Goal: Task Accomplishment & Management: Manage account settings

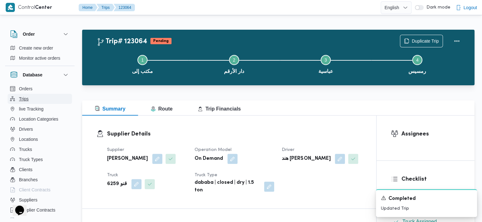
click at [51, 97] on button "Trips" at bounding box center [40, 99] width 64 height 10
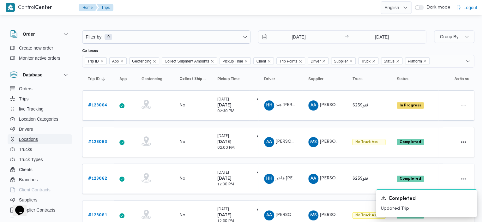
click at [37, 135] on button "Locations" at bounding box center [40, 139] width 64 height 10
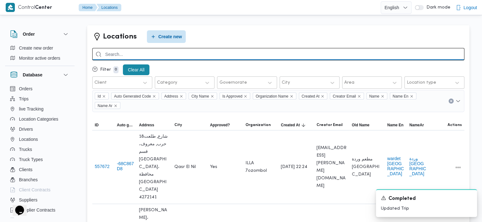
click at [171, 53] on input "search" at bounding box center [278, 54] width 372 height 12
type input "city stars"
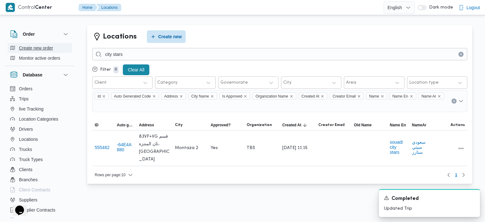
click at [39, 46] on span "Create new order" at bounding box center [36, 48] width 34 height 8
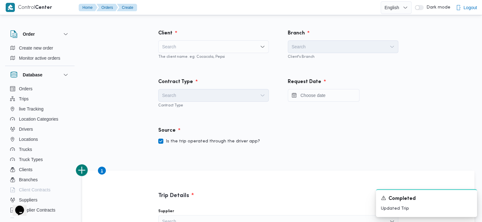
click at [223, 44] on div "Search" at bounding box center [213, 46] width 111 height 13
click at [150, 33] on div "Client Search The client name. eg: Cocacola, Pepsi" at bounding box center [214, 44] width 130 height 49
click at [37, 96] on button "Trips" at bounding box center [40, 99] width 64 height 10
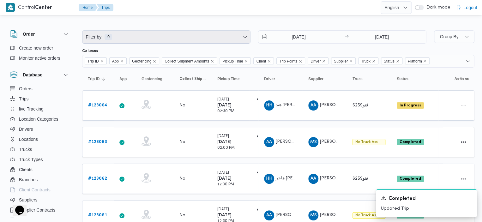
click at [217, 36] on span "Filter by 0" at bounding box center [166, 37] width 168 height 13
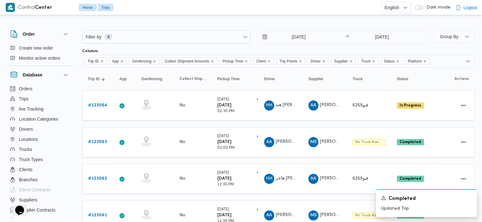
click at [253, 15] on div at bounding box center [241, 15] width 482 height 10
click at [95, 177] on b "# 123062" at bounding box center [97, 179] width 19 height 4
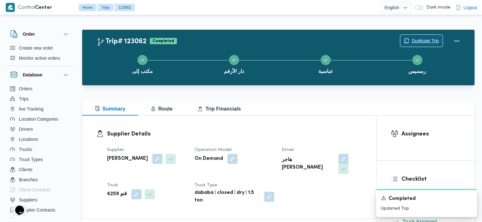
click at [422, 40] on span "Duplicate Trip" at bounding box center [425, 41] width 27 height 8
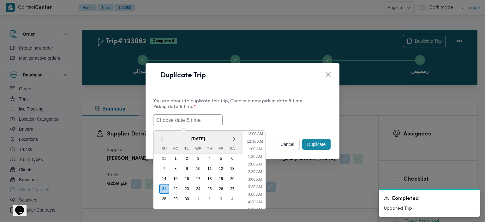
click at [186, 121] on input "text" at bounding box center [187, 120] width 69 height 12
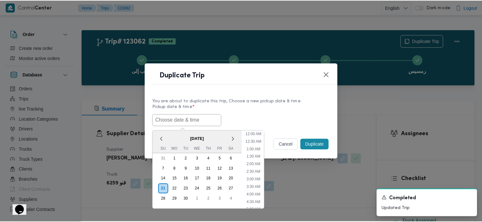
scroll to position [222, 0]
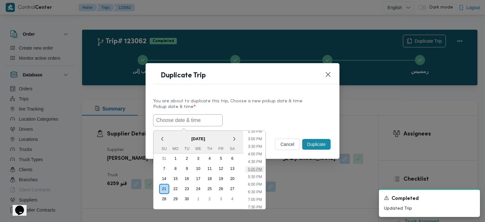
click at [257, 168] on li "5:00 PM" at bounding box center [254, 169] width 19 height 6
type input "[DATE] 5:00PM"
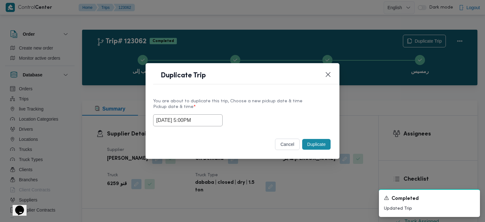
click at [318, 148] on button "Duplicate" at bounding box center [316, 144] width 28 height 11
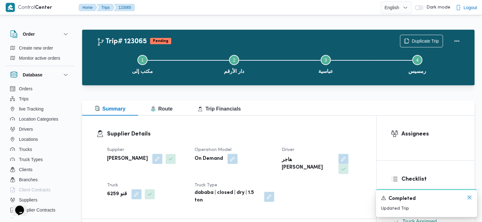
click at [470, 197] on icon "Dismiss toast" at bounding box center [469, 197] width 3 height 3
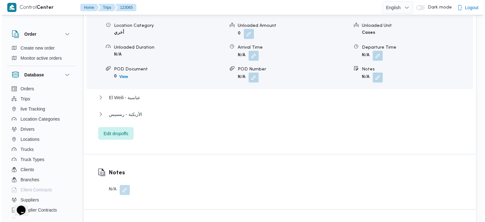
scroll to position [587, 0]
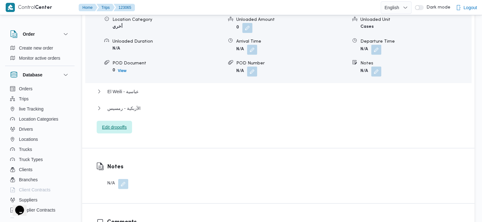
click at [113, 123] on span "Edit dropoffs" at bounding box center [114, 127] width 25 height 8
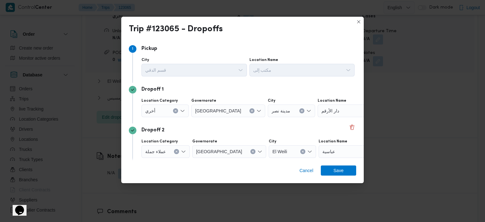
scroll to position [63, 0]
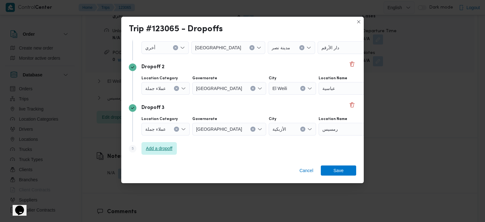
click at [168, 151] on span "Add a dropoff" at bounding box center [159, 149] width 27 height 8
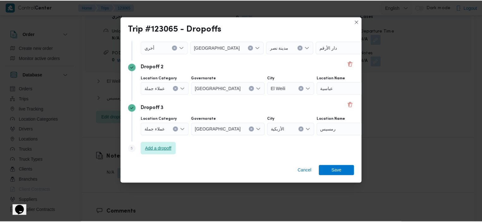
scroll to position [104, 0]
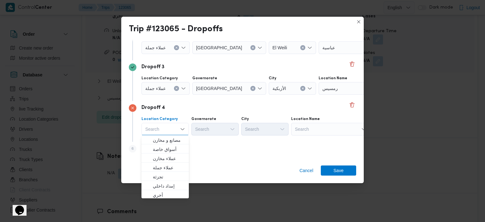
click at [333, 127] on div "Search" at bounding box center [330, 129] width 79 height 13
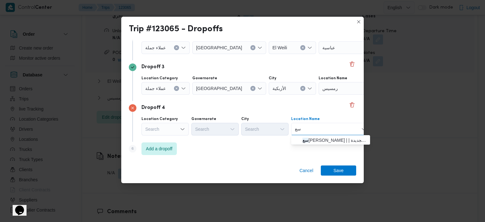
type input "س"
type input "s"
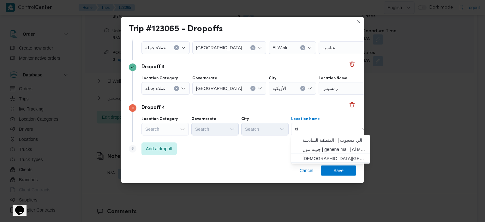
type input "c"
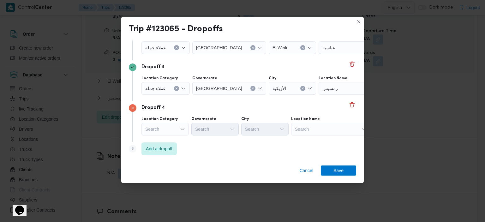
click at [321, 106] on div "Dropoff 4" at bounding box center [242, 108] width 227 height 8
click at [358, 23] on button "Closes this modal window" at bounding box center [359, 22] width 8 height 8
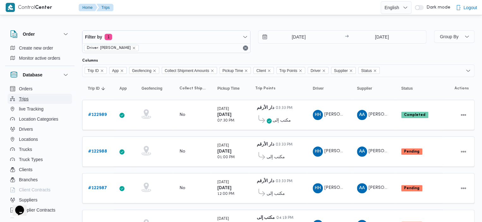
click at [34, 103] on button "Trips" at bounding box center [40, 99] width 64 height 10
click at [38, 136] on span "Locations" at bounding box center [28, 140] width 19 height 8
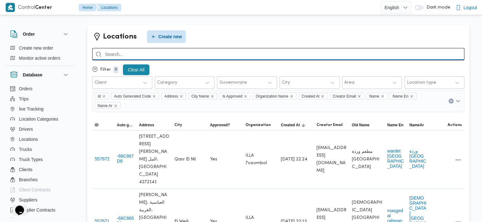
click at [197, 56] on input "search" at bounding box center [278, 54] width 372 height 12
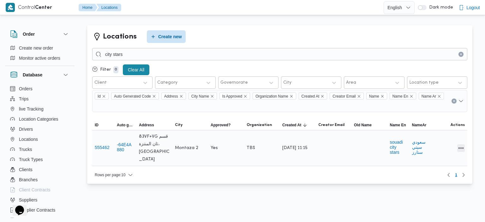
click at [460, 144] on button "All actions" at bounding box center [461, 148] width 8 height 8
click at [440, 145] on span "Edit" at bounding box center [441, 142] width 20 height 5
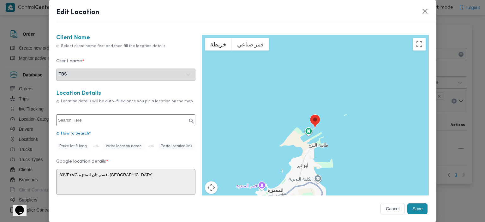
click at [136, 76] on div "Client name * TBS" at bounding box center [125, 70] width 139 height 22
click at [427, 7] on div "Edit Location Client Name Select client name first and then fill the location d…" at bounding box center [243, 111] width 388 height 222
click at [383, 208] on button "Cancel" at bounding box center [393, 208] width 25 height 11
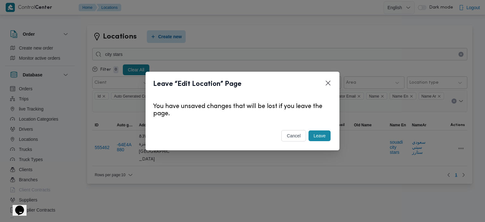
click at [315, 137] on button "Leave" at bounding box center [320, 135] width 22 height 11
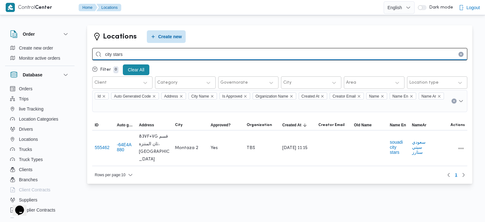
click at [145, 57] on input "city stars" at bounding box center [279, 54] width 375 height 12
type input "c"
type input "stars"
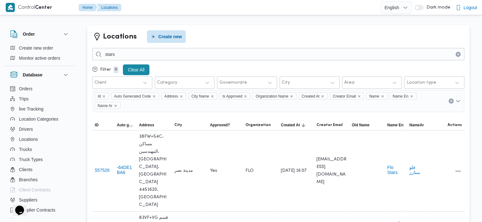
click at [460, 55] on button "Clear input" at bounding box center [458, 54] width 5 height 5
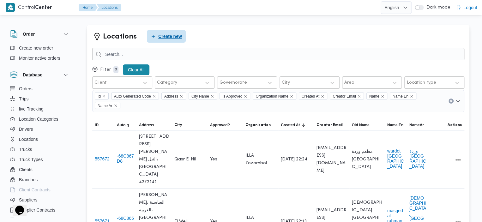
click at [169, 38] on span "Create new" at bounding box center [170, 37] width 24 height 8
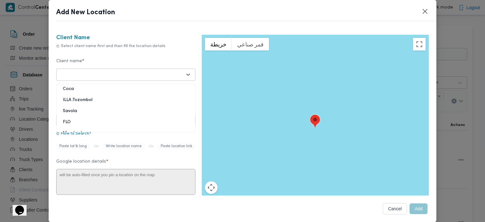
click at [126, 72] on div at bounding box center [120, 74] width 124 height 6
click at [103, 102] on div "ILLA 7ozombol" at bounding box center [126, 102] width 139 height 11
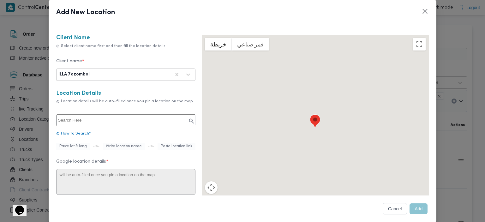
click at [133, 122] on input "text" at bounding box center [126, 120] width 139 height 12
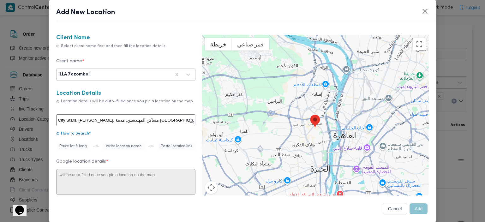
type input "مول سيتي ستارز"
type textarea "2 [PERSON_NAME]، مساكن المهندسين، [GEOGRAPHIC_DATA]، [GEOGRAPHIC_DATA]‬ 4451620"
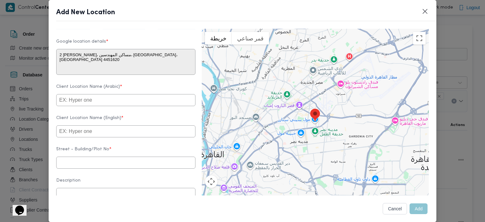
scroll to position [129, 0]
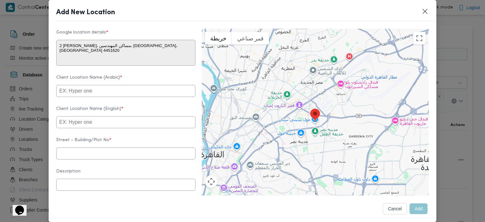
click at [94, 93] on input "text" at bounding box center [125, 91] width 139 height 12
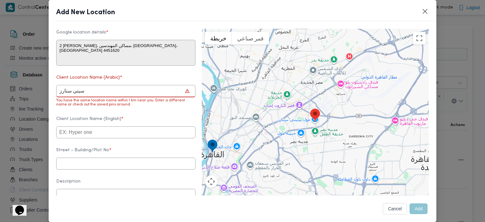
type input "سيتي ستارز"
click at [86, 136] on input "text" at bounding box center [125, 132] width 139 height 12
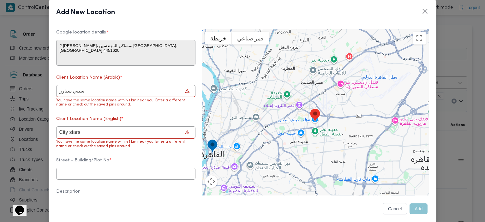
type input "City stars"
click at [96, 180] on input "text" at bounding box center [125, 174] width 139 height 12
type input "[PERSON_NAME]"
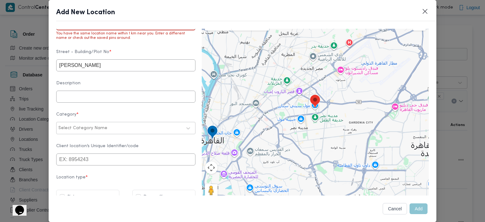
scroll to position [240, 0]
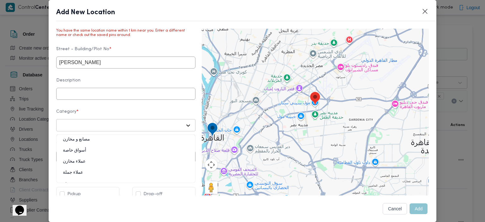
click at [183, 131] on div at bounding box center [188, 125] width 11 height 11
click at [104, 145] on div "مصانع و مخازن" at bounding box center [126, 141] width 139 height 11
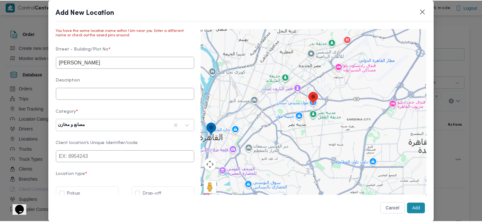
scroll to position [255, 0]
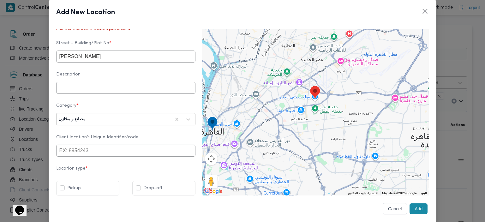
click at [140, 189] on label "Drop-off" at bounding box center [149, 188] width 27 height 8
checkbox input "true"
click at [416, 208] on button "Add" at bounding box center [419, 208] width 18 height 11
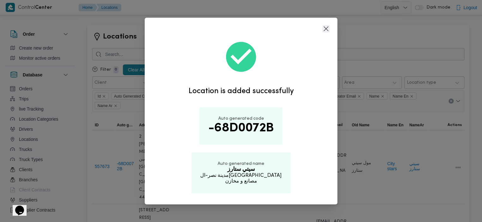
click at [325, 28] on button "Closes this modal window" at bounding box center [326, 29] width 8 height 8
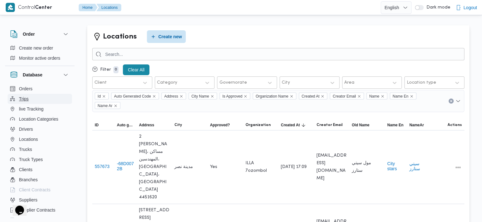
click at [22, 100] on span "Trips" at bounding box center [24, 99] width 10 height 8
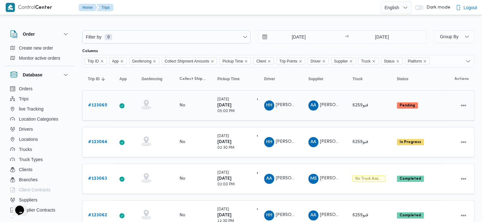
click at [97, 103] on b "# 123065" at bounding box center [97, 105] width 19 height 4
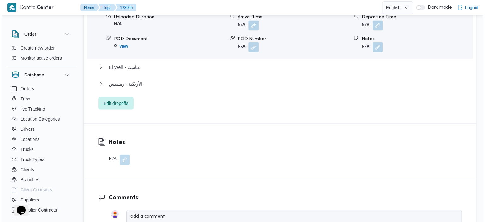
scroll to position [609, 0]
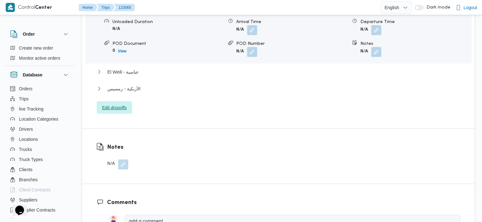
click at [106, 104] on span "Edit dropoffs" at bounding box center [114, 108] width 25 height 8
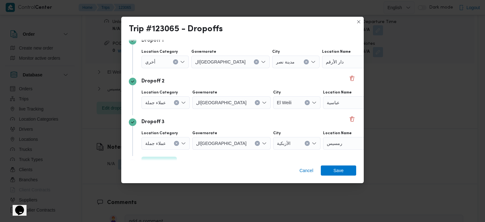
scroll to position [63, 0]
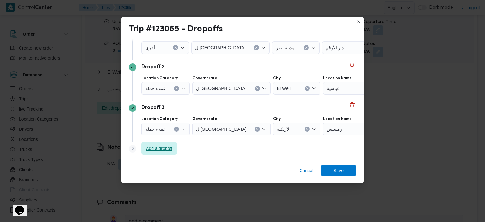
click at [159, 145] on span "Add a dropoff" at bounding box center [159, 149] width 27 height 8
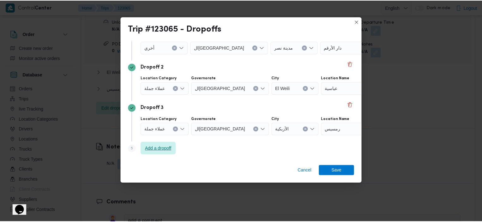
scroll to position [104, 0]
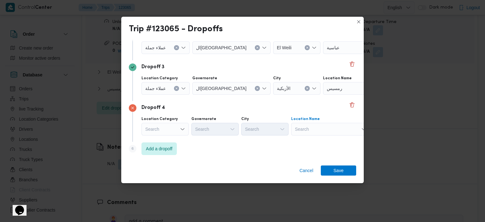
click at [313, 131] on div "Search" at bounding box center [330, 129] width 79 height 13
type input "سيتي"
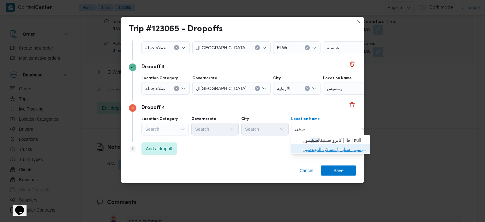
click at [324, 152] on span "سيتي ستارز | مول سيتي ستارز | مساكن المهندسين" at bounding box center [335, 150] width 64 height 8
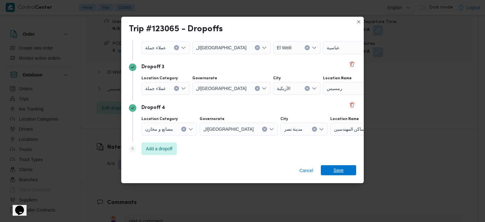
click at [342, 169] on span "Save" at bounding box center [339, 170] width 10 height 10
